Goal: Register for event/course: Sign up to attend an event or enroll in a course

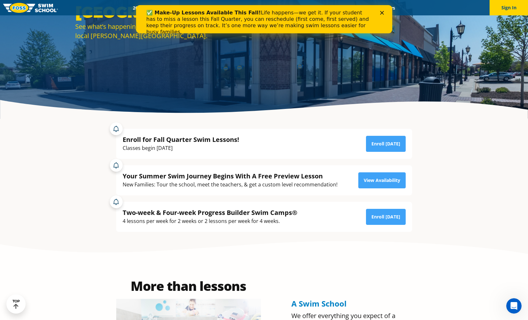
scroll to position [118, 0]
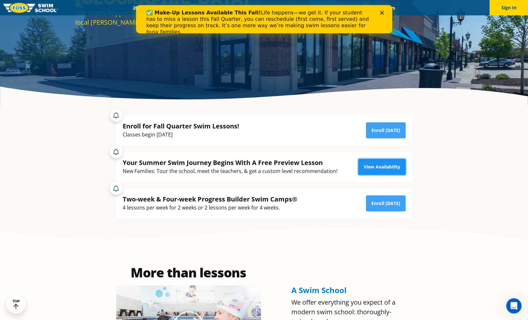
click at [384, 167] on link "View Availability" at bounding box center [381, 167] width 47 height 16
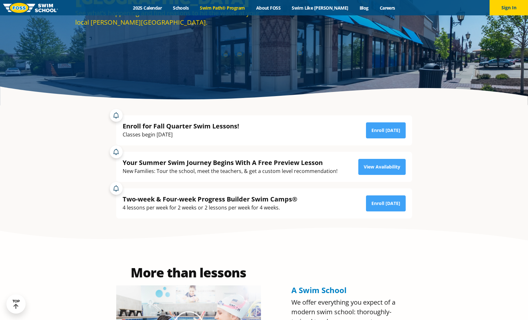
click at [227, 9] on link "Swim Path® Program" at bounding box center [222, 8] width 56 height 6
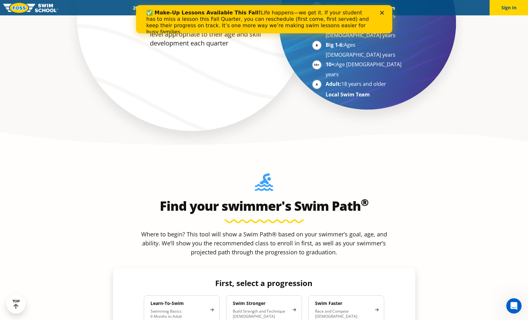
scroll to position [483, 0]
click at [173, 308] on p "Swimming Basics 6 Months to Adult" at bounding box center [179, 313] width 56 height 10
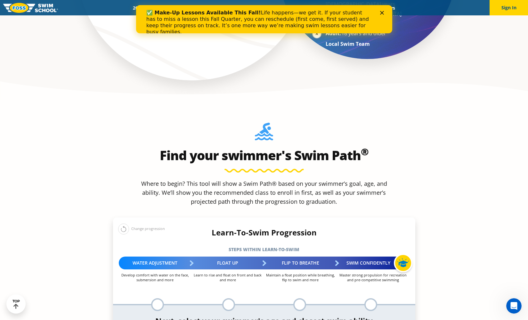
scroll to position [550, 0]
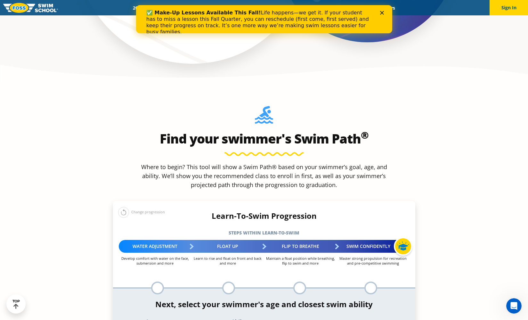
select select "5-years"
select select "5-years-uncomfortable-putting-face-in-the-water-andor-getting-water-on-ears-whi…"
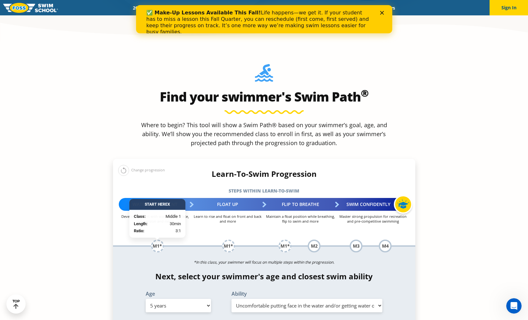
scroll to position [592, 0]
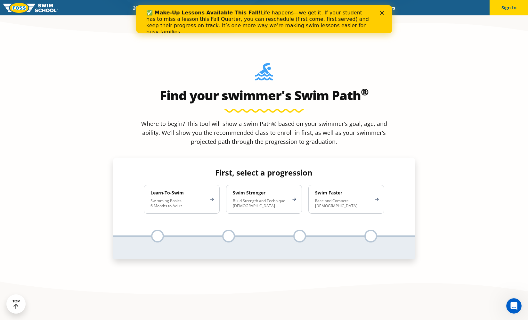
click at [191, 9] on div "✅ Make-Up Lessons Available This Fall! Life happens—we get it. If your student …" at bounding box center [261, 22] width 231 height 29
